Goal: Find specific page/section: Find specific page/section

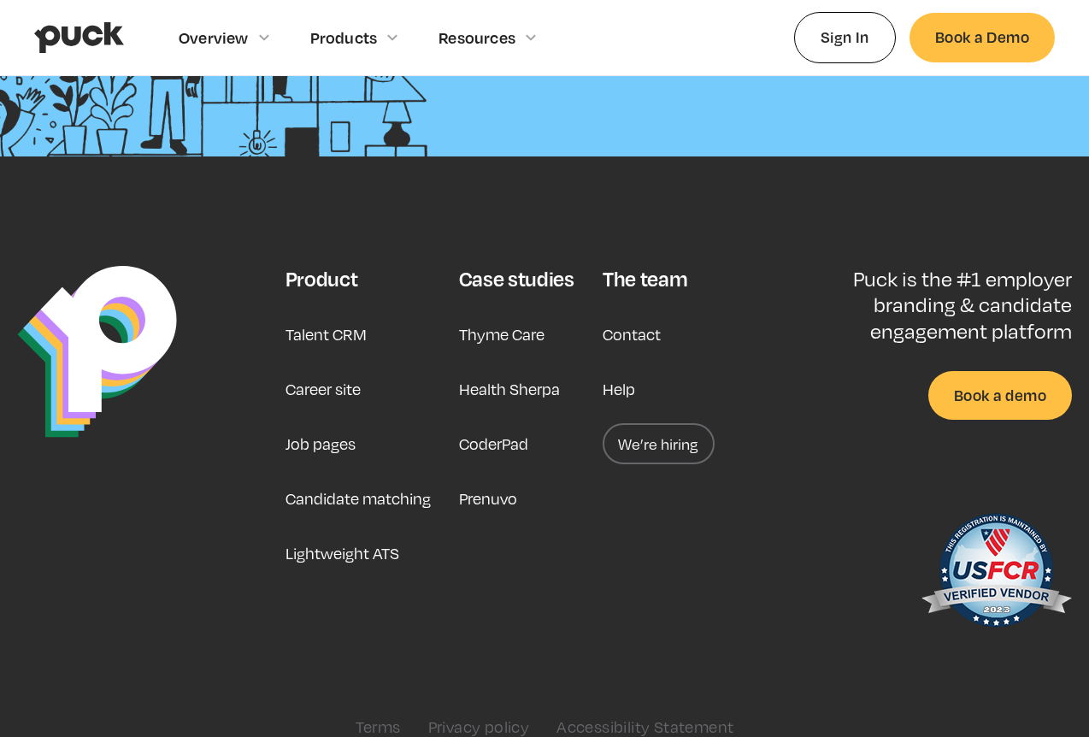
scroll to position [4257, 0]
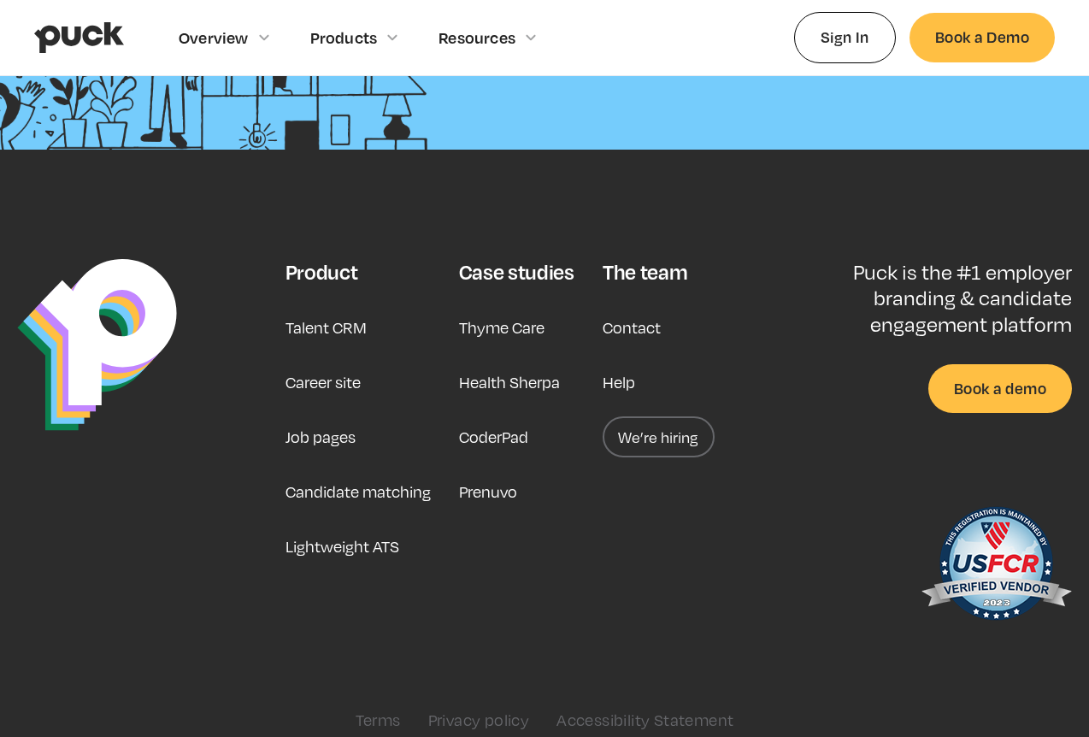
click at [657, 435] on link "We’re hiring" at bounding box center [659, 436] width 112 height 41
